Goal: Task Accomplishment & Management: Use online tool/utility

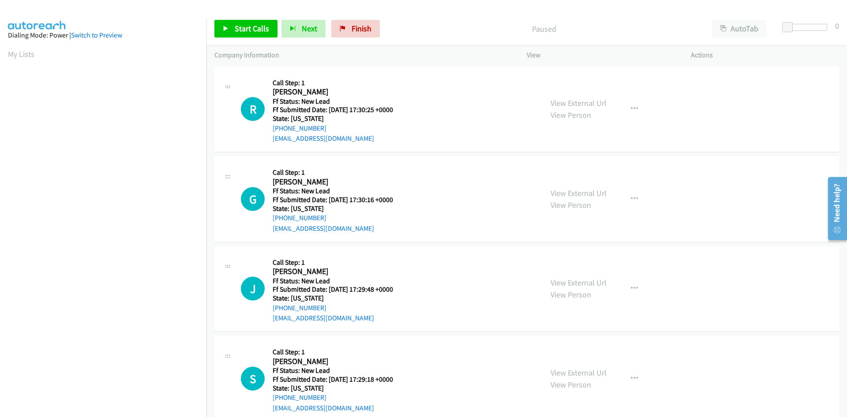
scroll to position [50, 0]
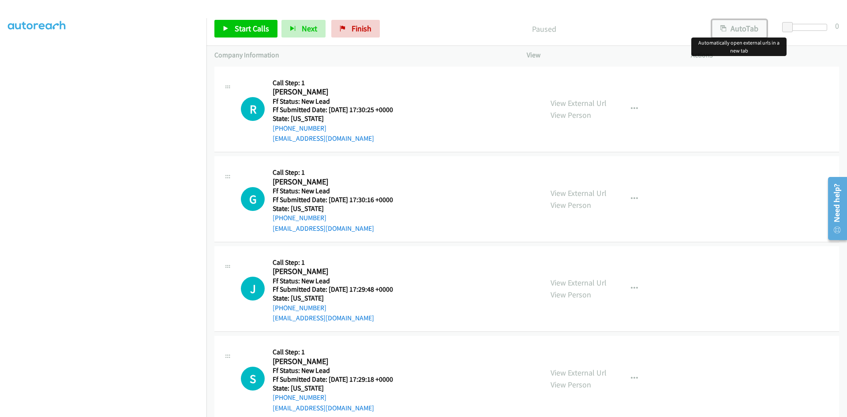
click at [745, 29] on button "AutoTab" at bounding box center [739, 29] width 55 height 18
click at [261, 26] on span "Start Calls" at bounding box center [252, 28] width 34 height 10
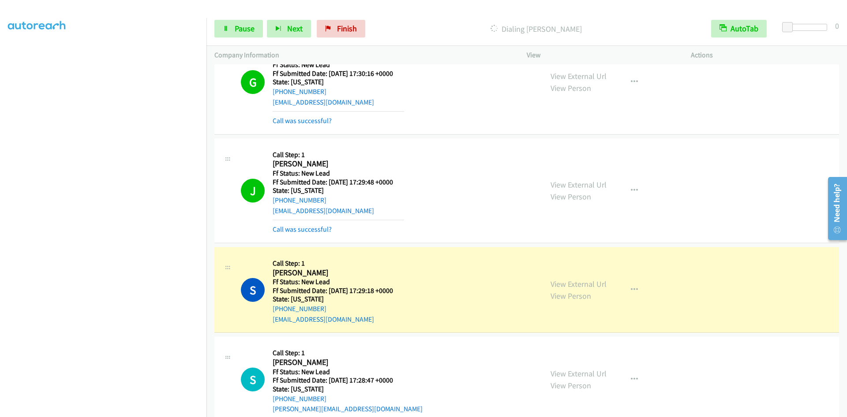
scroll to position [78, 0]
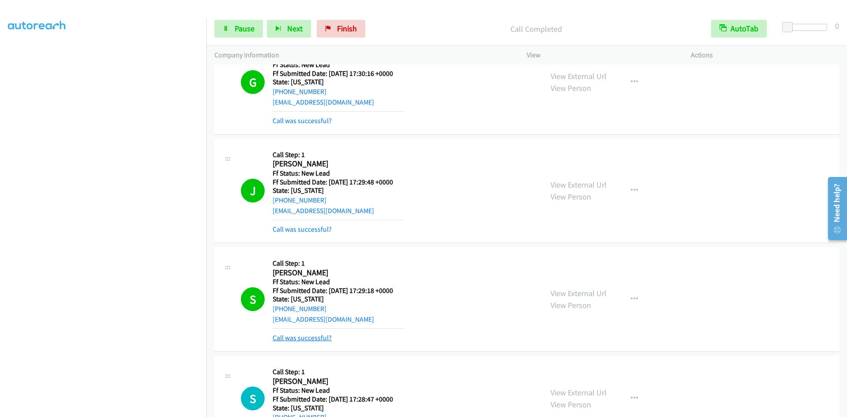
click at [314, 336] on link "Call was successful?" at bounding box center [302, 337] width 59 height 8
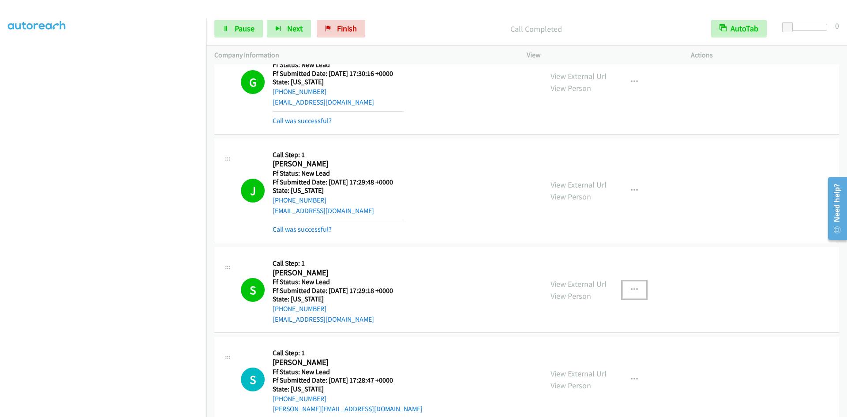
click at [634, 289] on icon "button" at bounding box center [634, 289] width 7 height 7
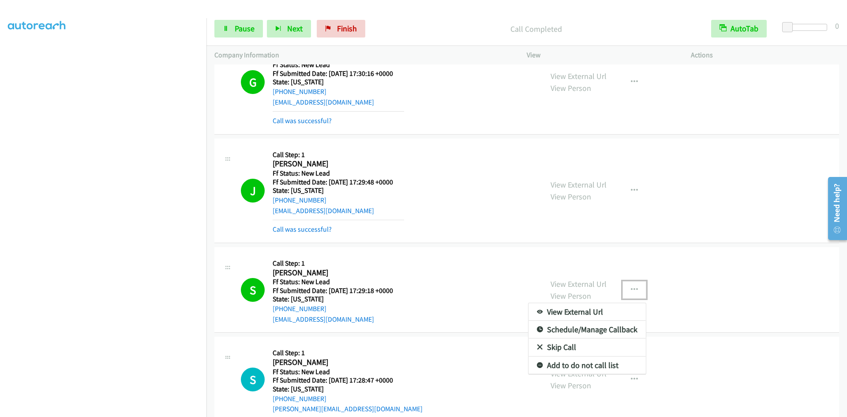
click at [572, 366] on link "Add to do not call list" at bounding box center [586, 365] width 117 height 18
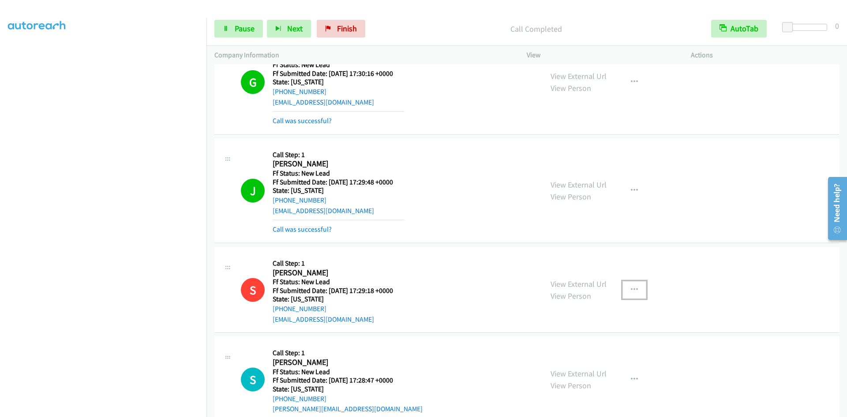
scroll to position [410, 0]
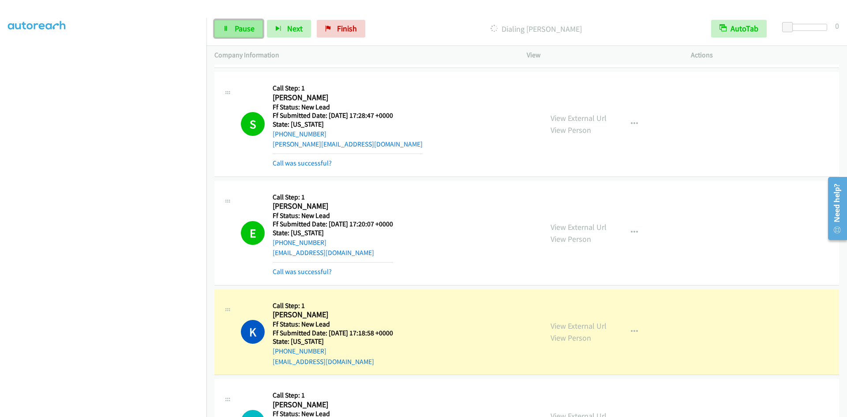
click at [235, 28] on span "Pause" at bounding box center [245, 28] width 20 height 10
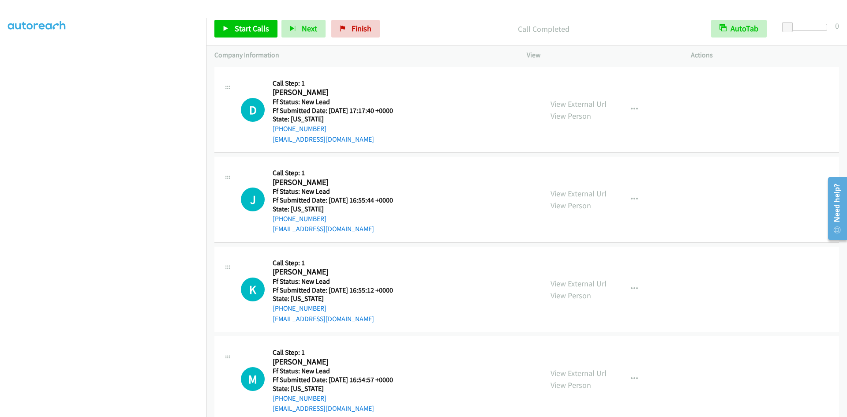
scroll to position [763, 0]
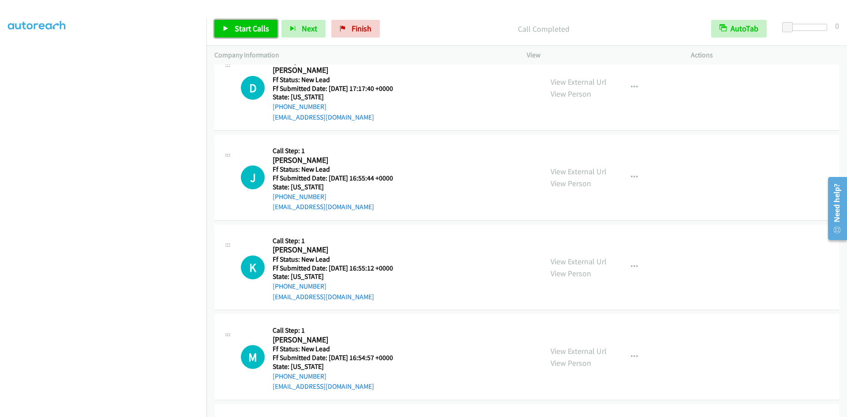
click at [245, 26] on span "Start Calls" at bounding box center [252, 28] width 34 height 10
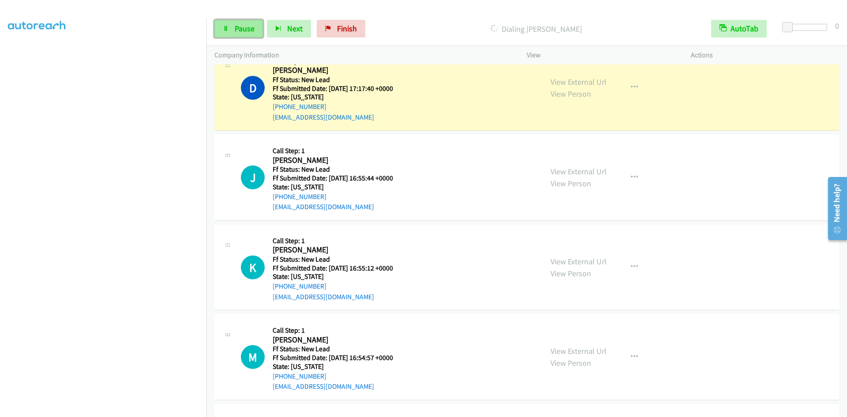
click at [240, 31] on span "Pause" at bounding box center [245, 28] width 20 height 10
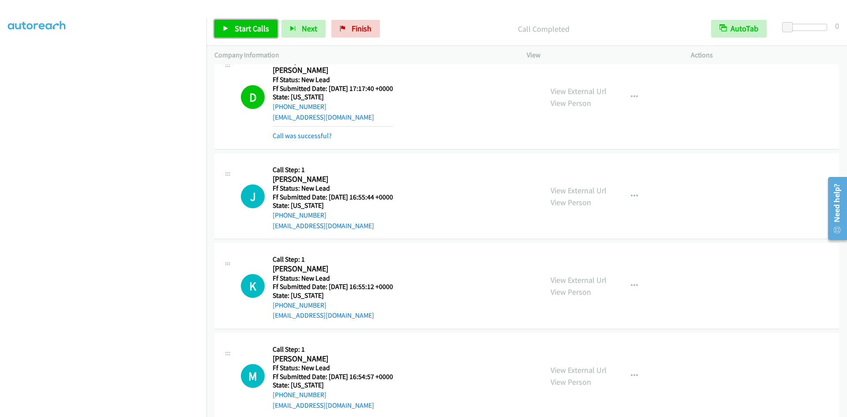
click at [236, 31] on span "Start Calls" at bounding box center [252, 28] width 34 height 10
click at [243, 28] on span "Pause" at bounding box center [245, 28] width 20 height 10
click at [243, 28] on span "Start Calls" at bounding box center [252, 28] width 34 height 10
click at [243, 28] on span "Pause" at bounding box center [245, 28] width 20 height 10
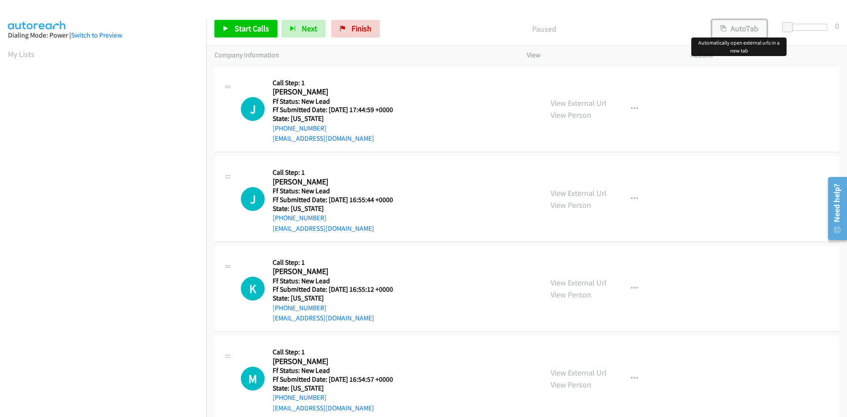
click at [719, 30] on button "AutoTab" at bounding box center [739, 29] width 55 height 18
click at [249, 26] on span "Start Calls" at bounding box center [252, 28] width 34 height 10
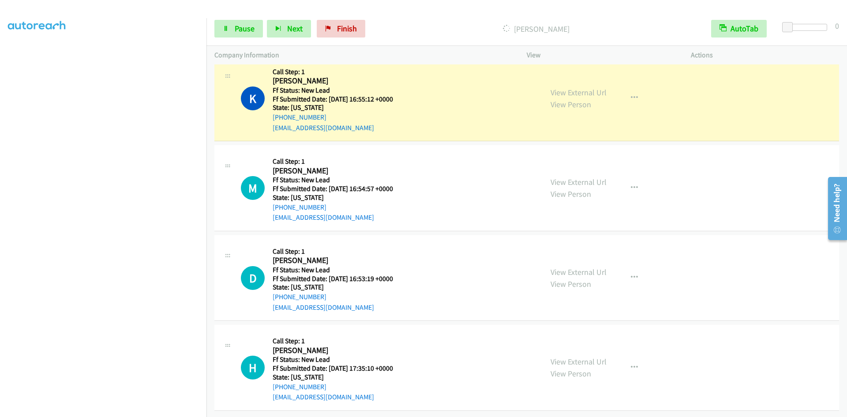
scroll to position [235, 0]
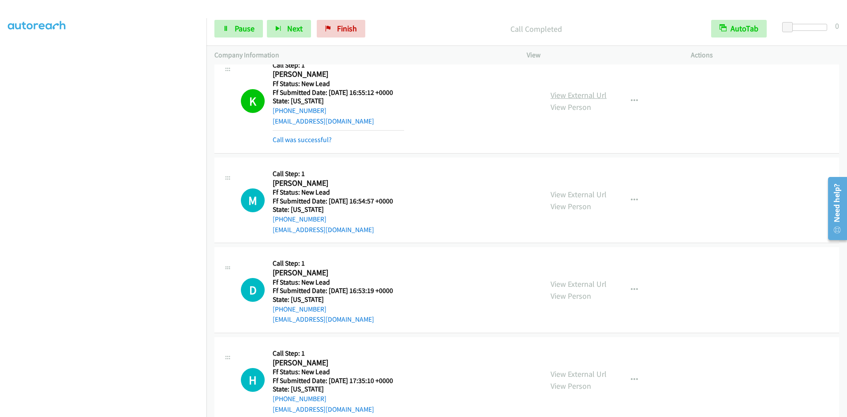
click at [560, 94] on link "View External Url" at bounding box center [578, 95] width 56 height 10
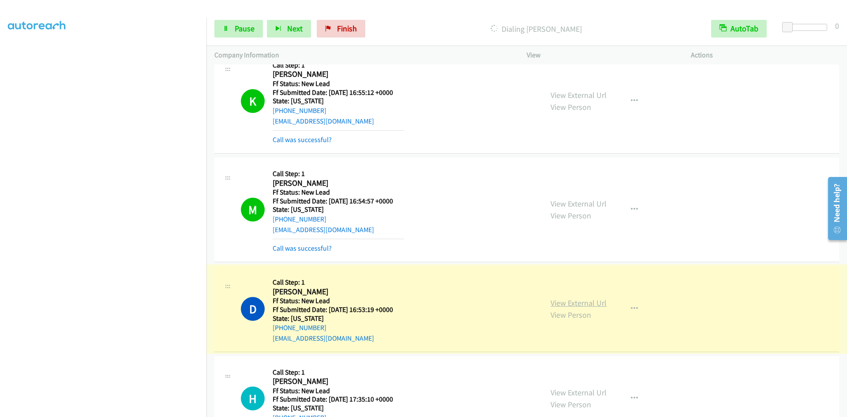
click at [561, 301] on link "View External Url" at bounding box center [578, 303] width 56 height 10
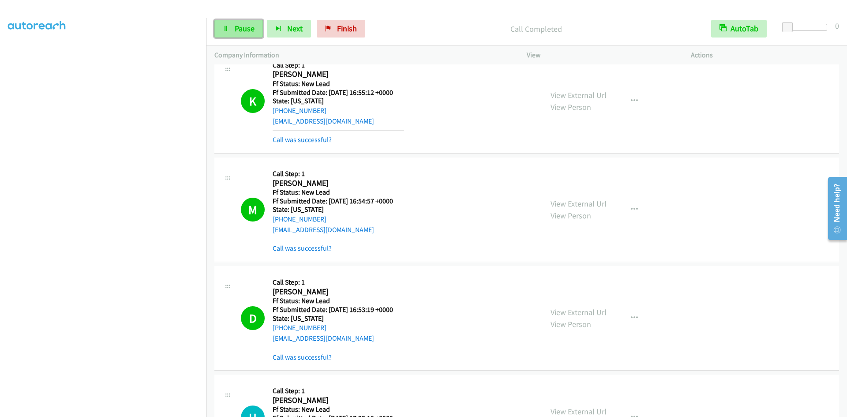
click at [225, 32] on link "Pause" at bounding box center [238, 29] width 49 height 18
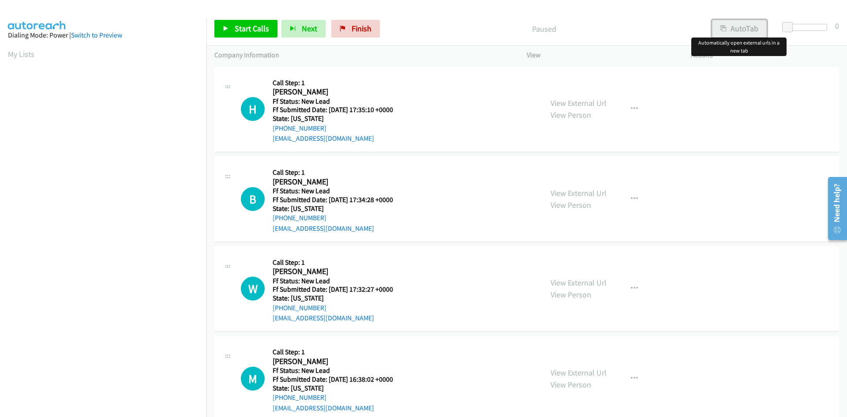
click at [730, 23] on button "AutoTab" at bounding box center [739, 29] width 55 height 18
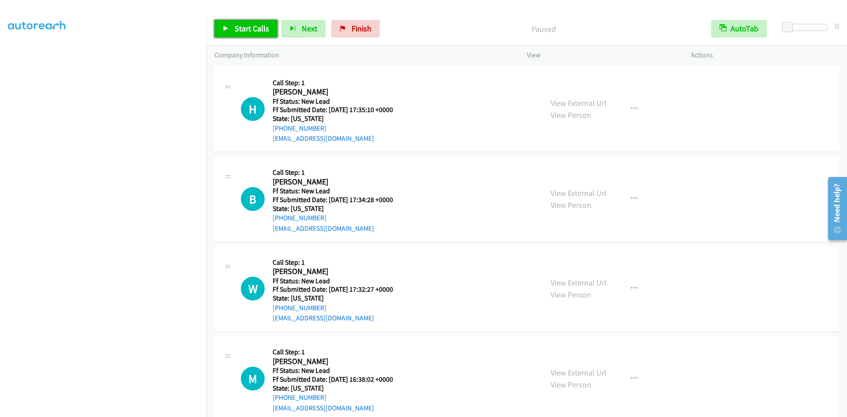
click at [251, 30] on span "Start Calls" at bounding box center [252, 28] width 34 height 10
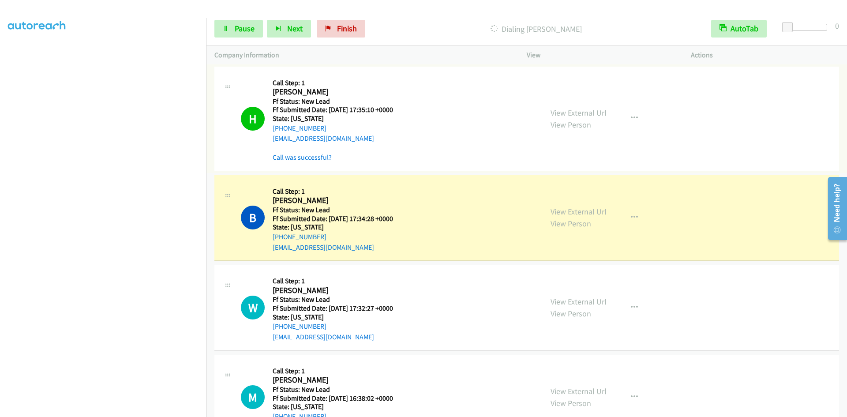
click at [584, 113] on link "View External Url" at bounding box center [578, 113] width 56 height 10
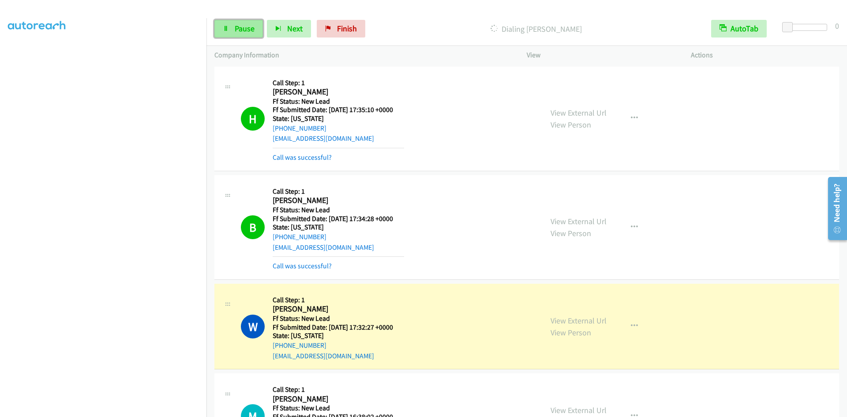
click at [231, 28] on link "Pause" at bounding box center [238, 29] width 49 height 18
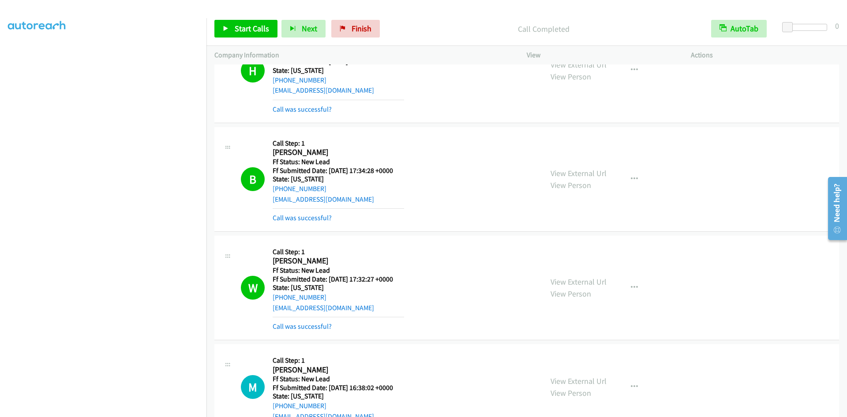
scroll to position [132, 0]
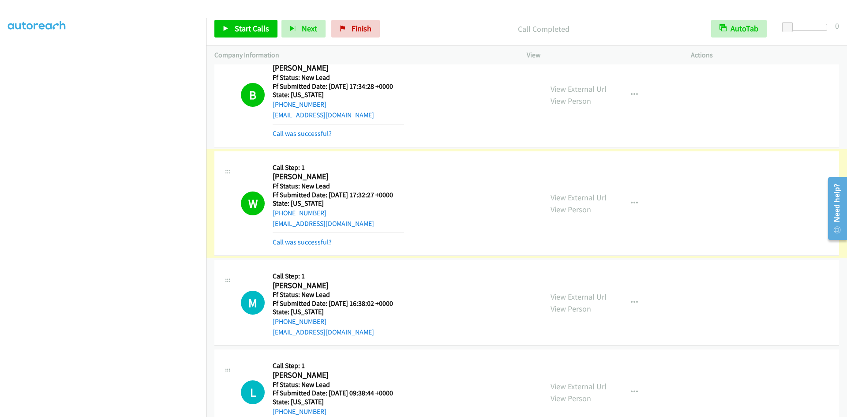
click at [566, 194] on link "View External Url" at bounding box center [578, 197] width 56 height 10
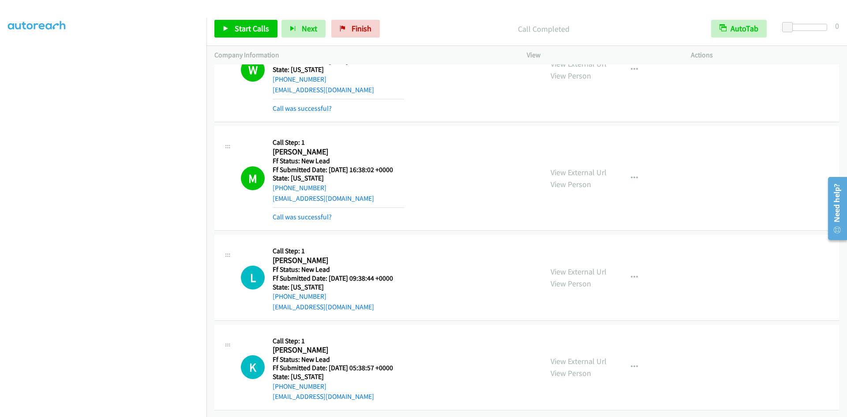
scroll to position [273, 0]
click at [242, 31] on span "Start Calls" at bounding box center [252, 28] width 34 height 10
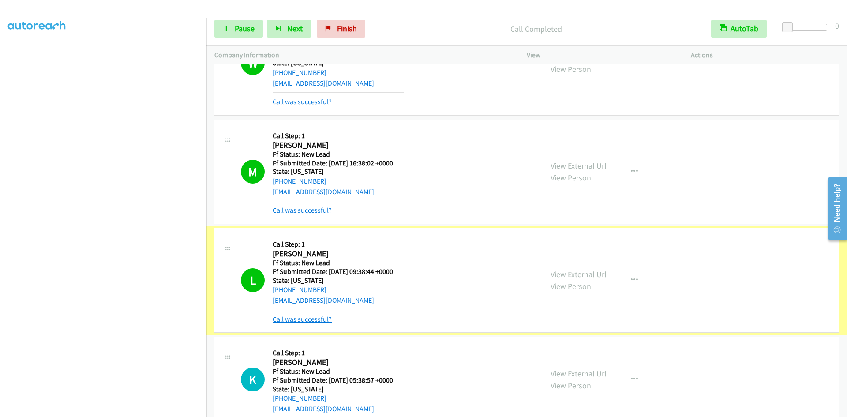
click at [314, 318] on link "Call was successful?" at bounding box center [302, 319] width 59 height 8
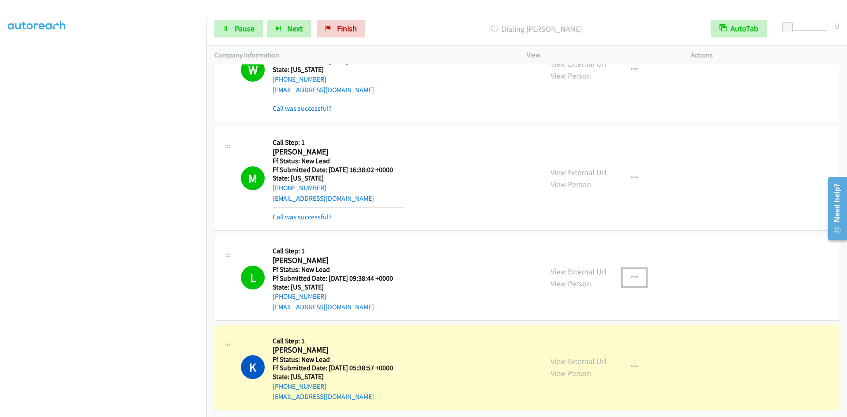
click at [631, 274] on icon "button" at bounding box center [634, 277] width 7 height 7
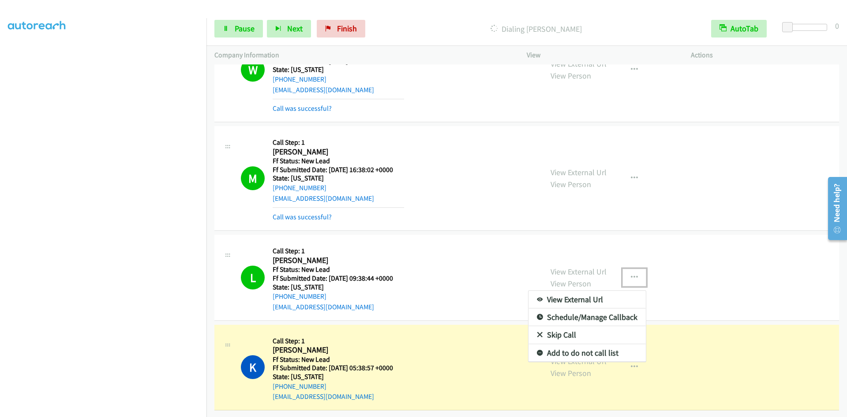
click at [564, 348] on link "Add to do not call list" at bounding box center [586, 353] width 117 height 18
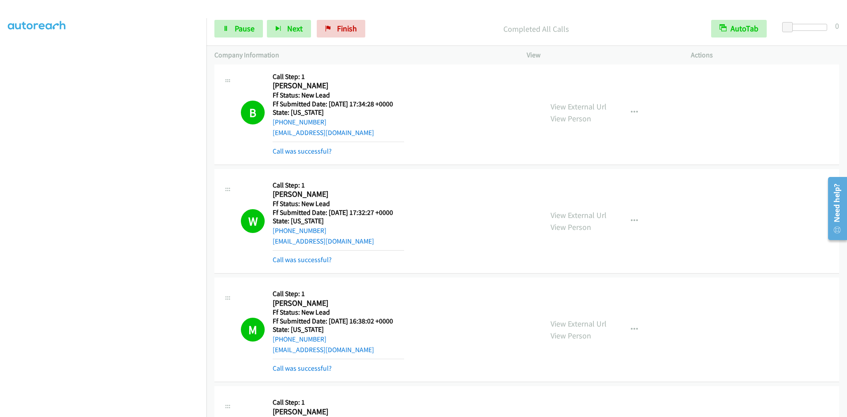
scroll to position [0, 0]
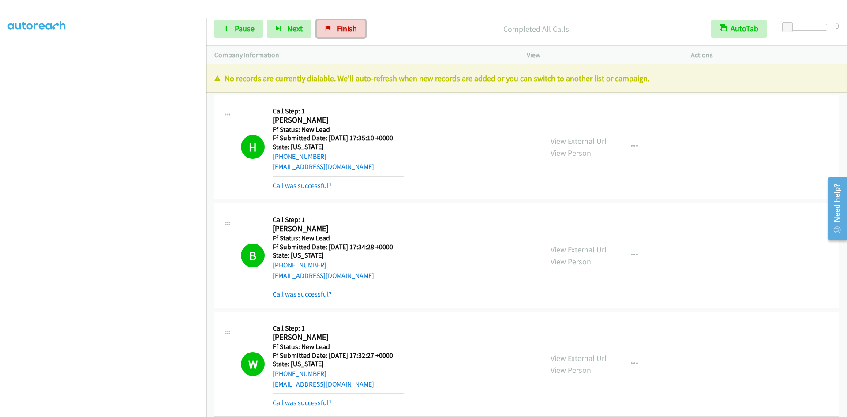
drag, startPoint x: 335, startPoint y: 31, endPoint x: 462, endPoint y: 44, distance: 127.7
click at [337, 31] on span "Finish" at bounding box center [347, 28] width 20 height 10
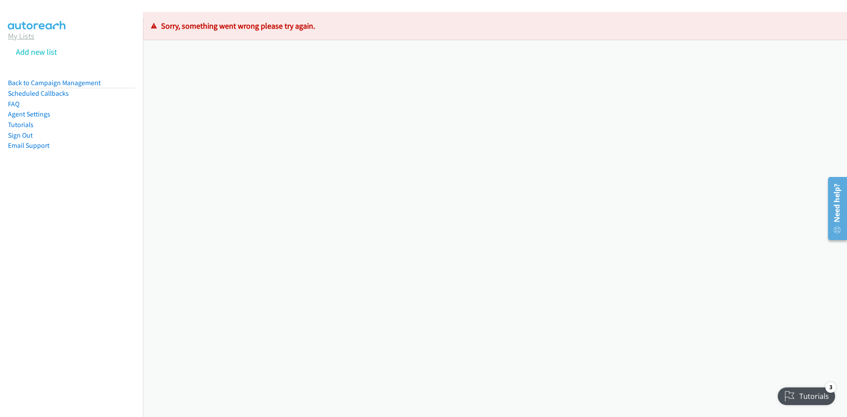
click at [25, 37] on link "My Lists" at bounding box center [21, 36] width 26 height 10
